Goal: Information Seeking & Learning: Learn about a topic

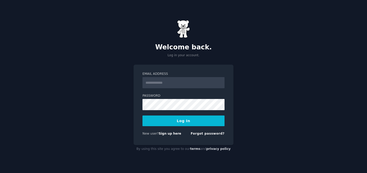
click at [156, 80] on input "Email Address" at bounding box center [183, 82] width 82 height 11
type input "**********"
click at [177, 122] on button "Log In" at bounding box center [183, 121] width 82 height 11
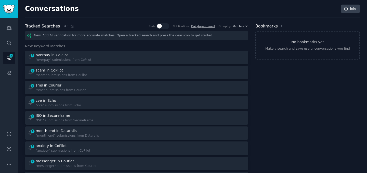
click at [71, 28] on icon at bounding box center [72, 26] width 4 height 4
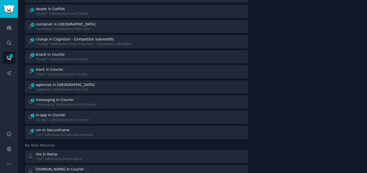
scroll to position [1312, 0]
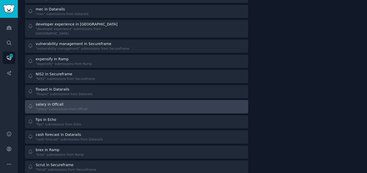
click at [71, 107] on div ""salary" submissions from Offcall" at bounding box center [62, 109] width 52 height 5
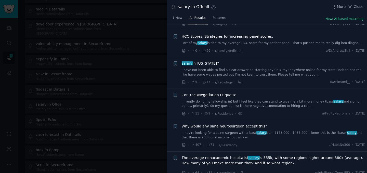
scroll to position [157, 0]
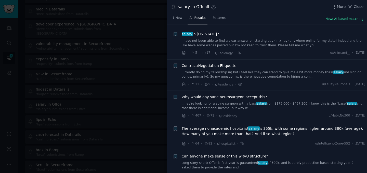
click at [225, 76] on link "...rrently doing my fellowship in) but I feel like they can stand to give me a …" at bounding box center [274, 74] width 184 height 9
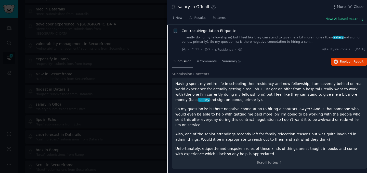
scroll to position [192, 0]
click at [350, 60] on span "on Reddit" at bounding box center [356, 62] width 15 height 4
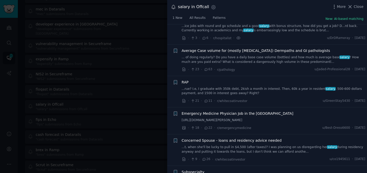
scroll to position [1138, 0]
click at [233, 57] on link "... of doing regularly? Do you have a daily base case volume (bottles) and how …" at bounding box center [274, 59] width 184 height 9
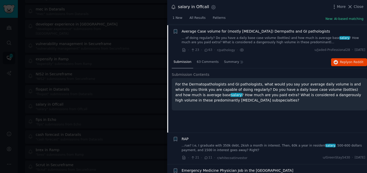
scroll to position [1039, 0]
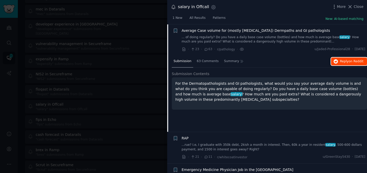
click at [343, 61] on span "Reply on Reddit" at bounding box center [351, 61] width 23 height 5
click at [131, 7] on div at bounding box center [183, 86] width 367 height 173
